Goal: Task Accomplishment & Management: Manage account settings

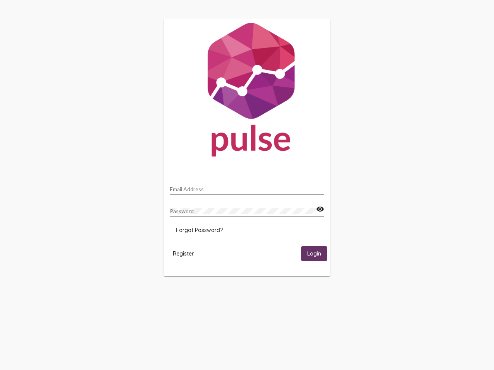
click at [247, 187] on input "Email Address" at bounding box center [247, 189] width 154 height 6
click at [320, 209] on mat-icon "visibility" at bounding box center [320, 209] width 8 height 9
click at [199, 230] on span "Forgot Password?" at bounding box center [199, 230] width 47 height 7
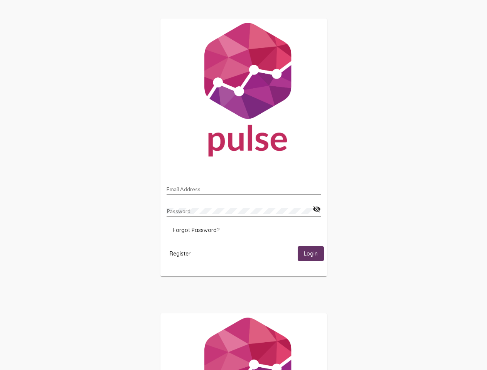
click at [183, 253] on span "Register" at bounding box center [180, 253] width 21 height 7
click at [314, 253] on html "Email Address Password visibility_off Forgot Password? Register Login" at bounding box center [243, 250] width 487 height 500
